Goal: Find specific page/section: Find specific page/section

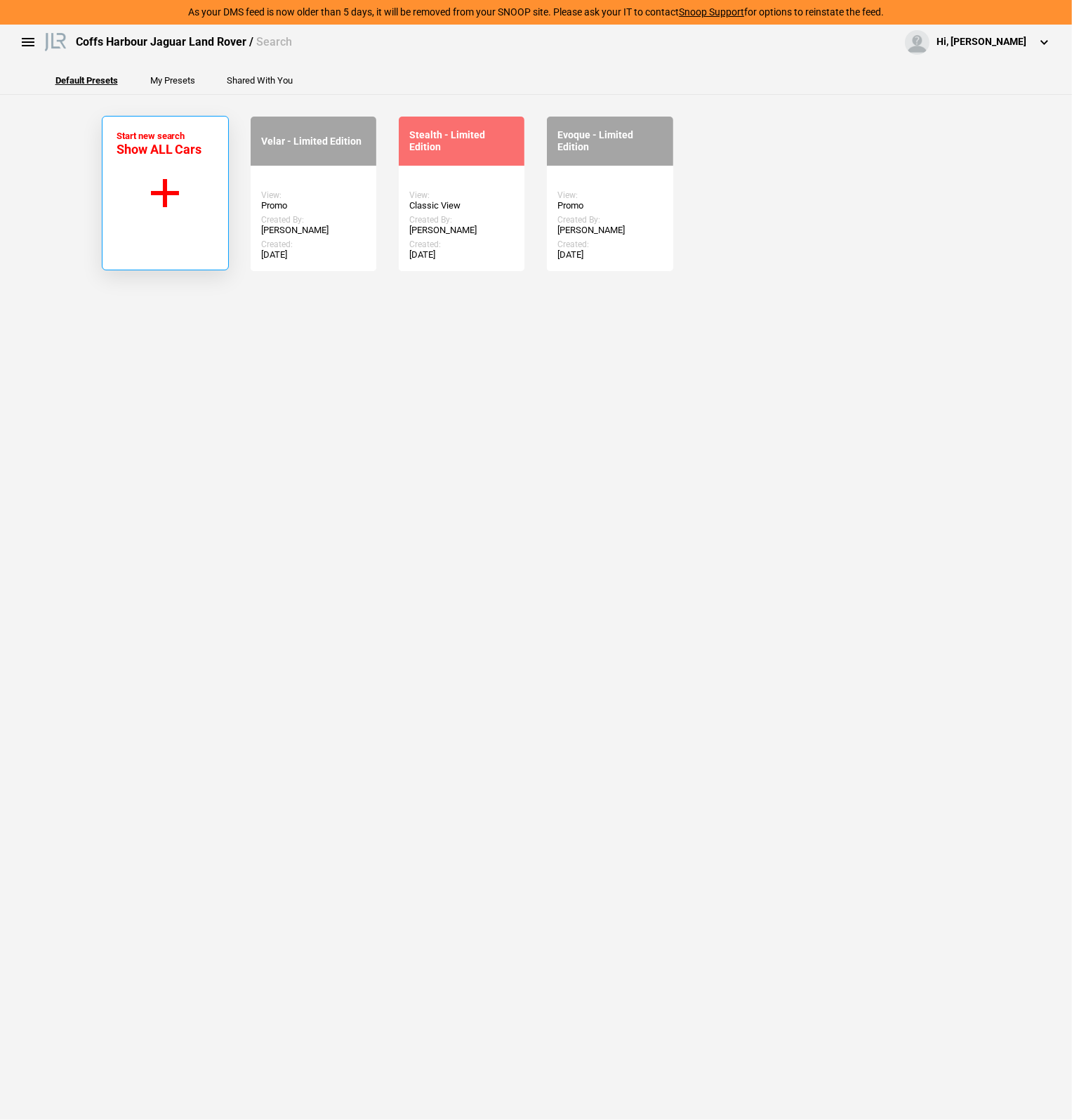
click at [196, 193] on button "Start new search Show ALL Cars" at bounding box center [165, 193] width 127 height 155
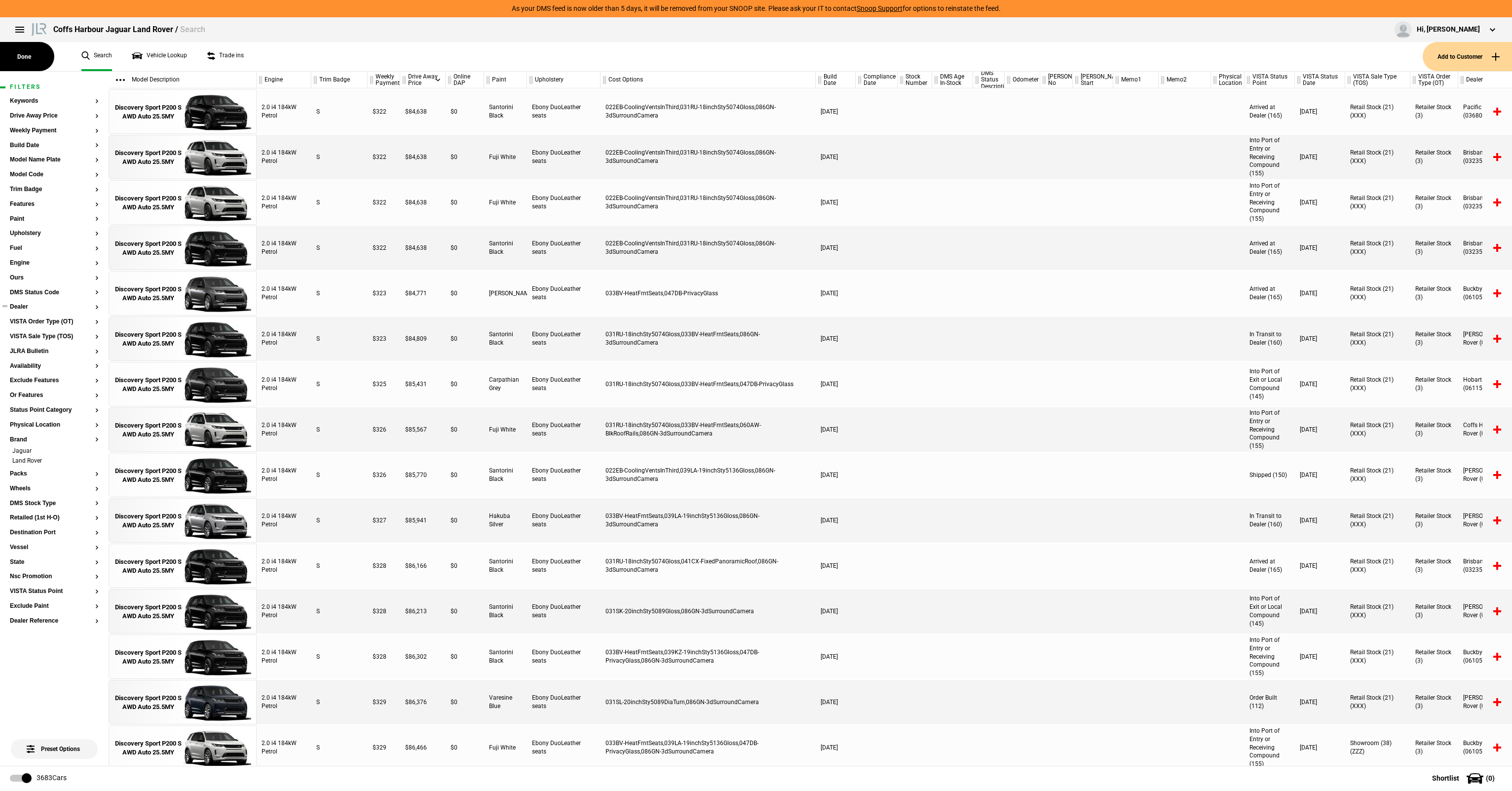
click at [18, 306] on button "Dealer" at bounding box center [54, 307] width 89 height 7
type input "coff"
click at [189, 312] on button "Coffs Harbour Jaguar Land Rover (01472)" at bounding box center [167, 312] width 138 height 26
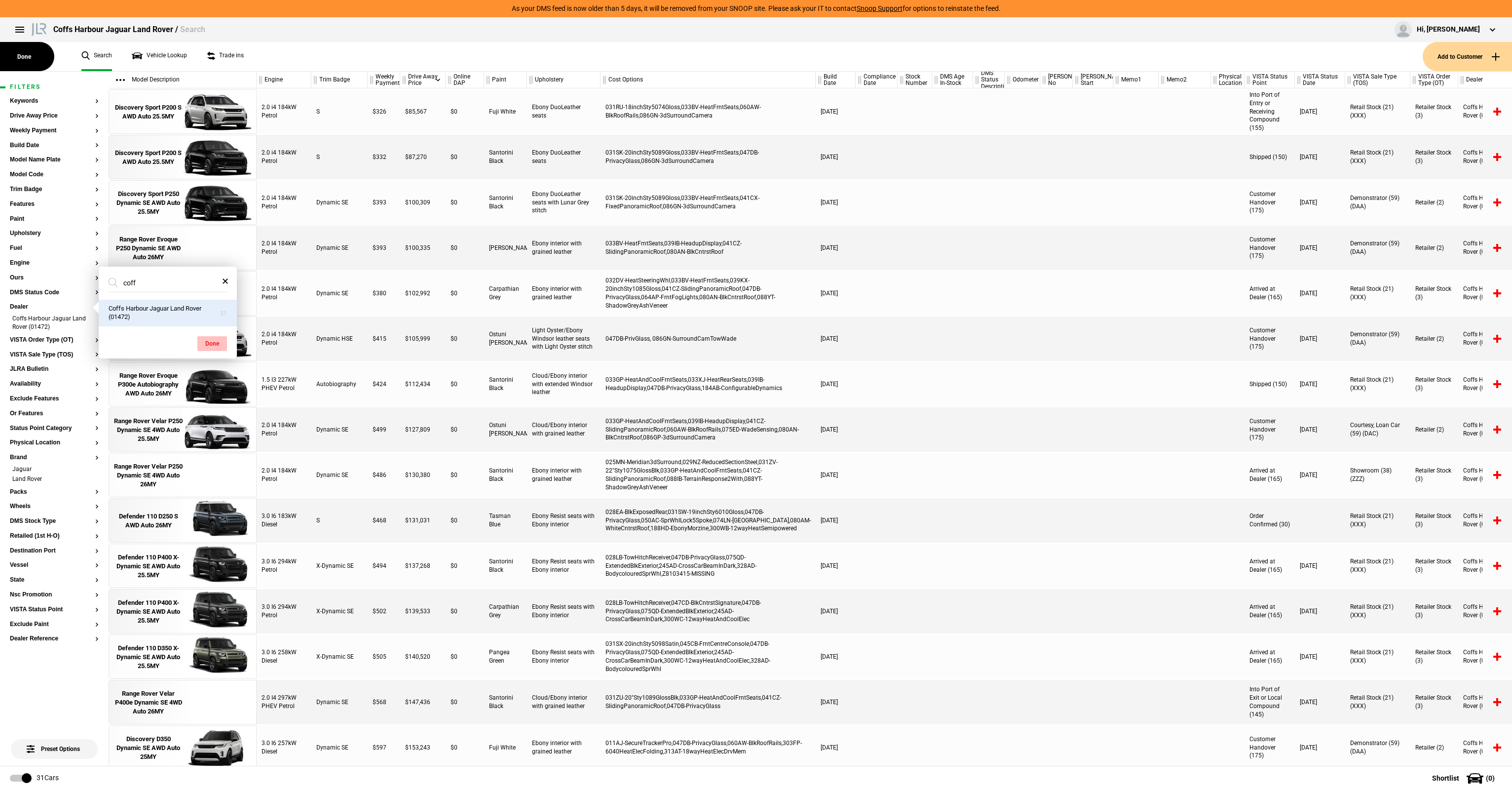
click at [217, 342] on button "Done" at bounding box center [212, 344] width 29 height 15
click at [42, 162] on button "Model Name Plate" at bounding box center [54, 160] width 89 height 7
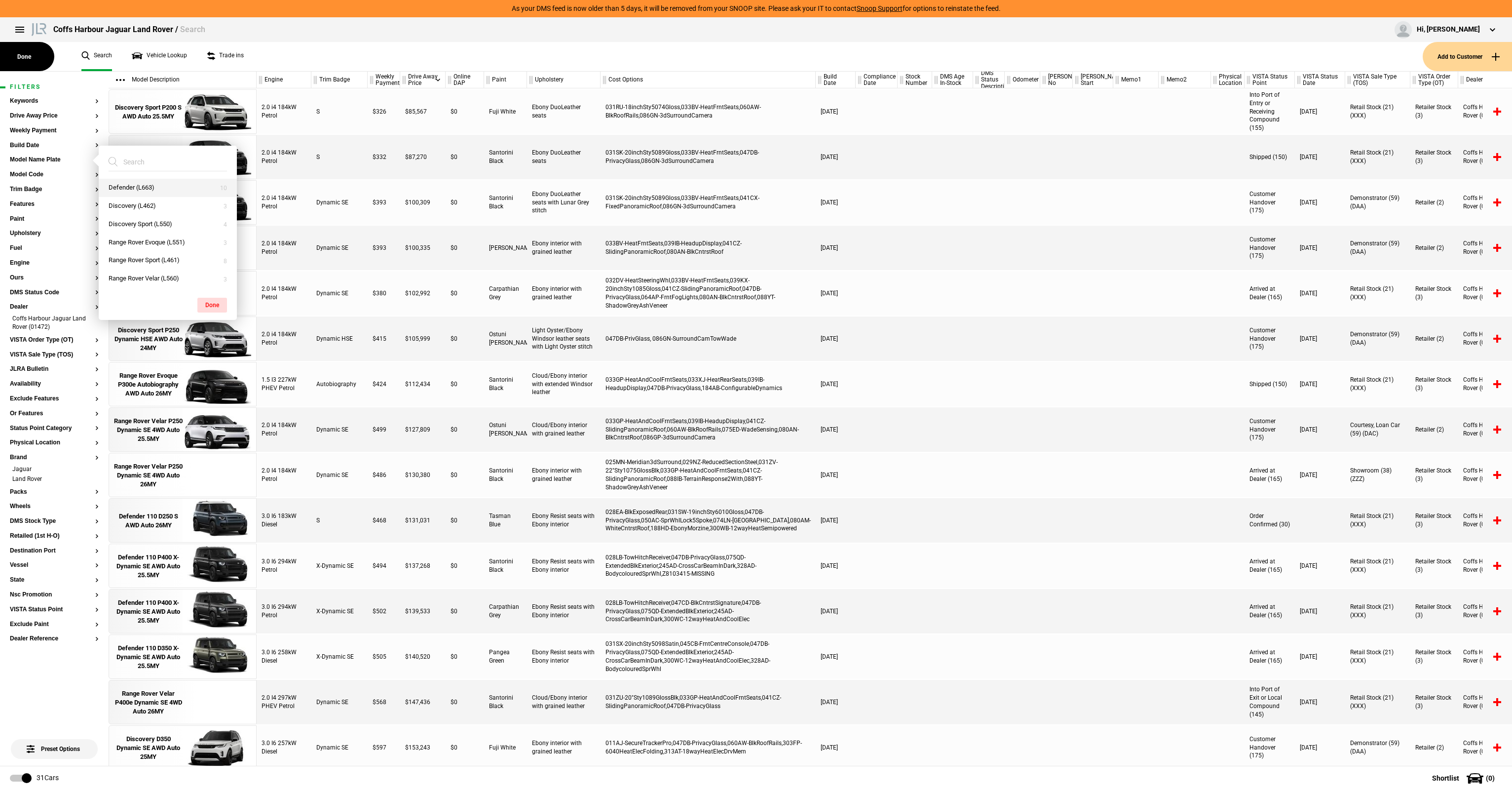
click at [161, 191] on button "Defender (L663)" at bounding box center [167, 187] width 138 height 18
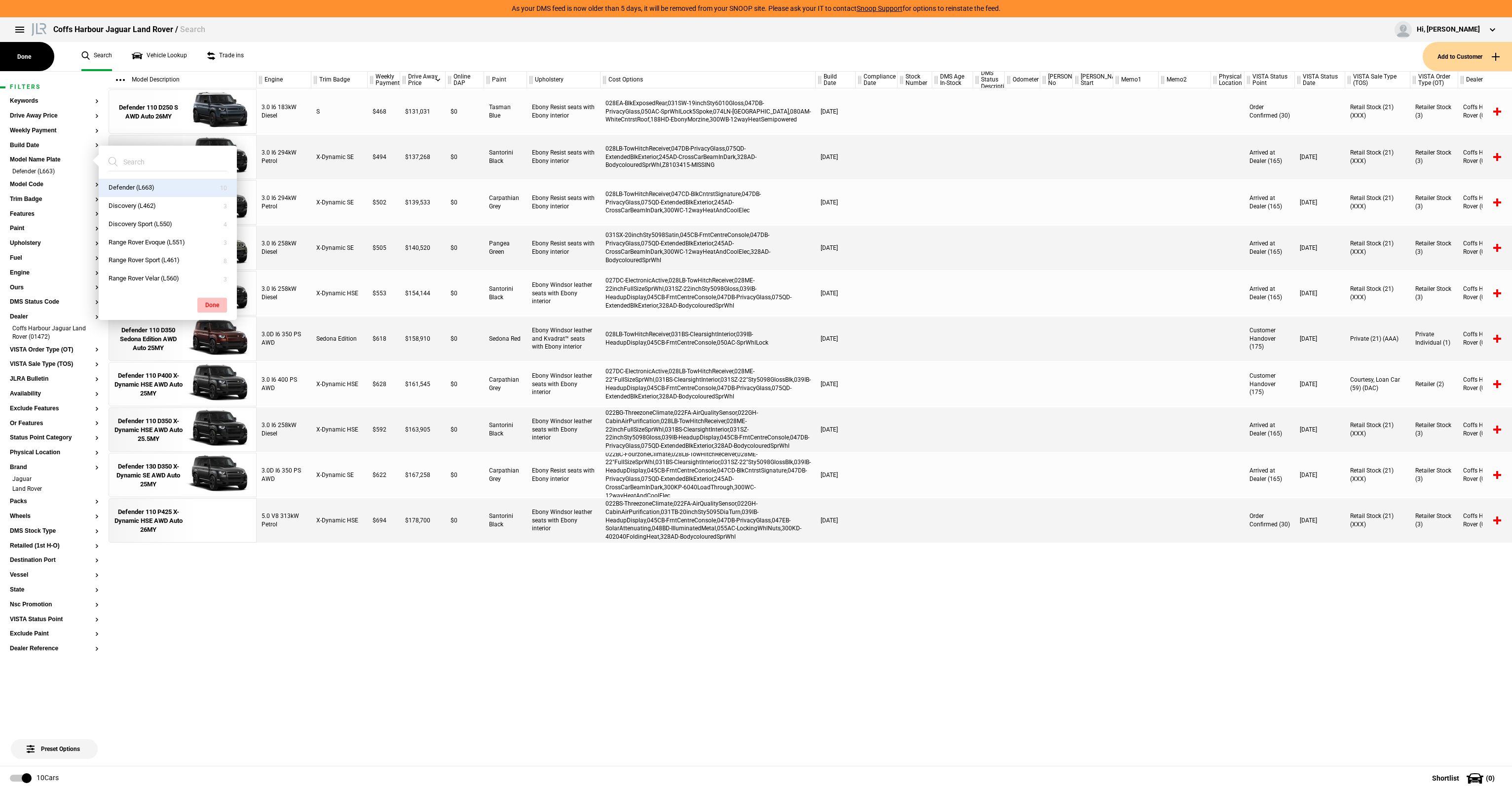
click at [210, 306] on button "Done" at bounding box center [212, 305] width 29 height 15
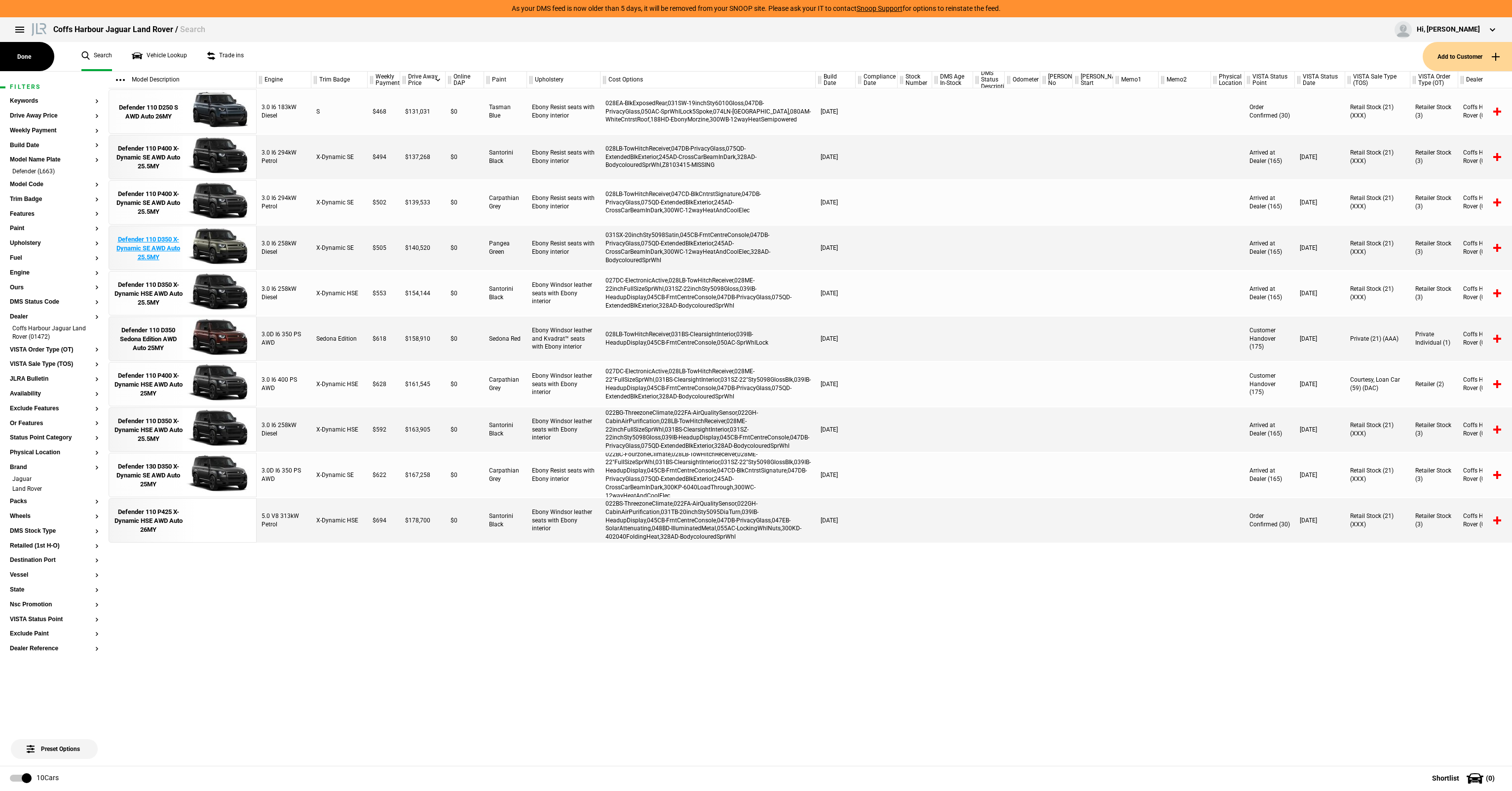
click at [161, 241] on div "Defender 110 D350 X-Dynamic SE AWD Auto 25.5MY" at bounding box center [148, 248] width 69 height 27
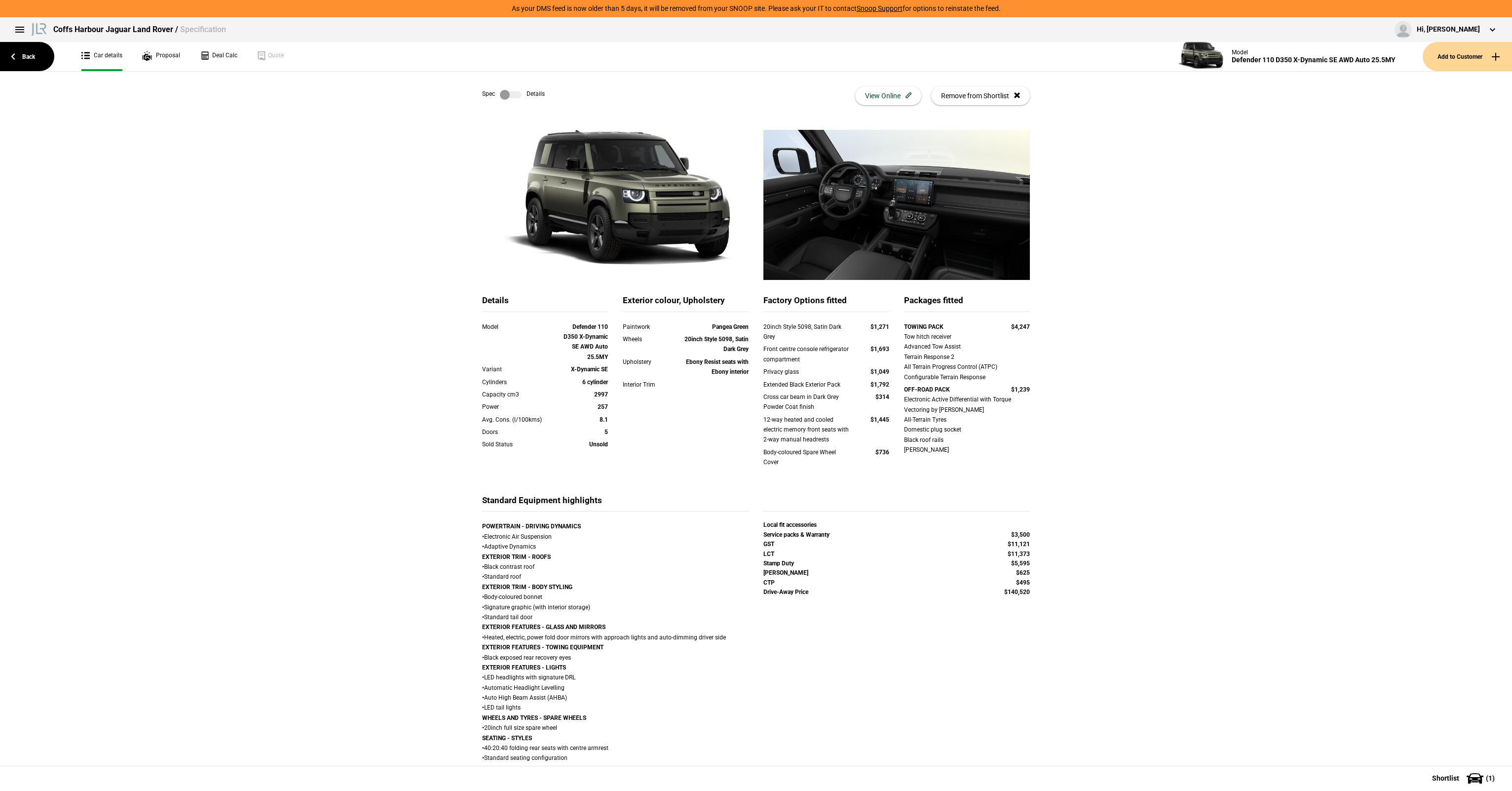
click at [336, 225] on div "Details Model Defender 110 D350 X-Dynamic SE AWD Auto 25.5MY Variant X-Dynamic …" at bounding box center [756, 716] width 1512 height 1174
